Goal: Entertainment & Leisure: Consume media (video, audio)

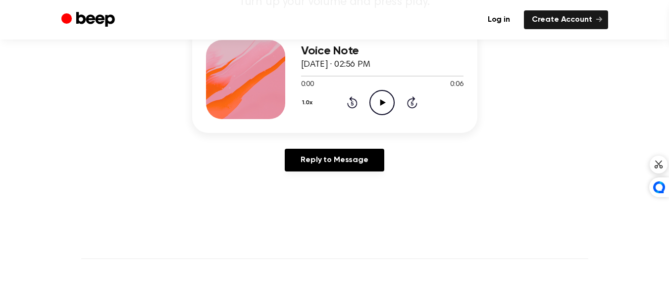
scroll to position [129, 0]
click at [377, 102] on icon "Play Audio" at bounding box center [381, 102] width 25 height 25
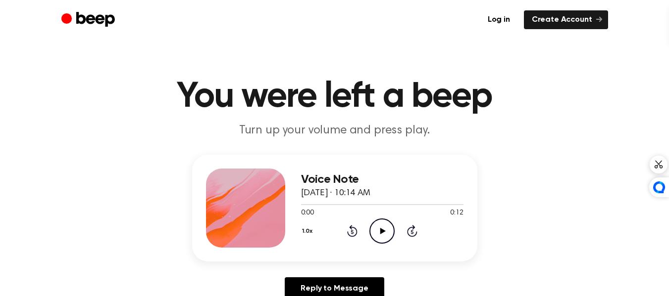
click at [370, 227] on circle at bounding box center [382, 231] width 24 height 24
drag, startPoint x: 440, startPoint y: 204, endPoint x: 413, endPoint y: 205, distance: 26.3
click at [413, 205] on div at bounding box center [382, 204] width 162 height 8
click at [344, 228] on div "1.0x Rewind 5 seconds Pause Audio Skip 5 seconds" at bounding box center [382, 231] width 162 height 25
click at [352, 231] on icon "Rewind 5 seconds" at bounding box center [351, 231] width 11 height 13
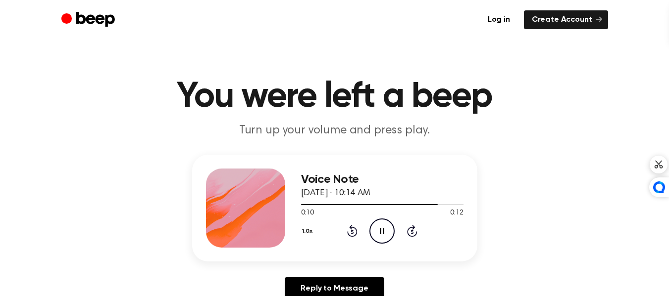
click at [348, 231] on icon "Rewind 5 seconds" at bounding box center [351, 231] width 11 height 13
